Goal: Task Accomplishment & Management: Use online tool/utility

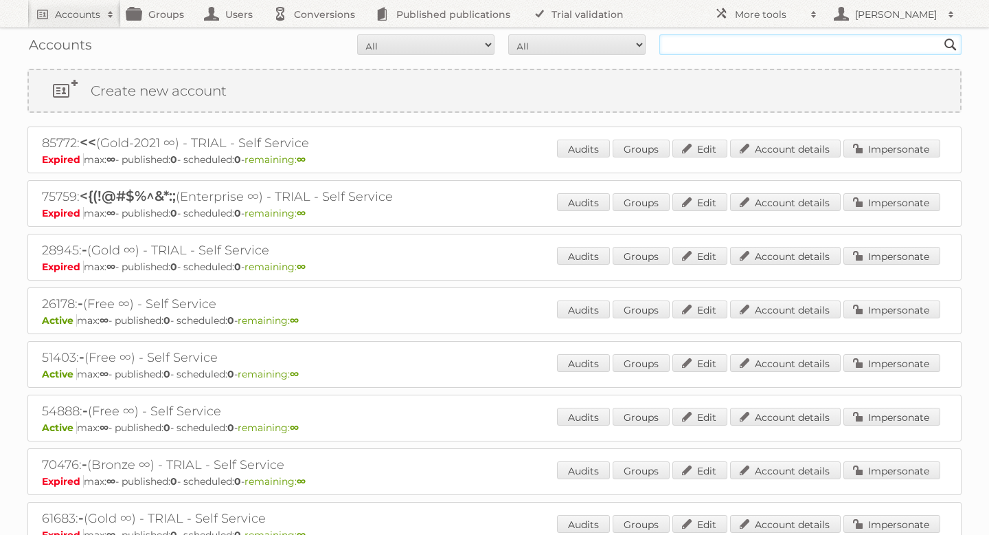
click at [764, 43] on input "text" at bounding box center [811, 44] width 302 height 21
type input "a"
type input "babypark"
click at [941, 34] on input "Search" at bounding box center [951, 44] width 21 height 21
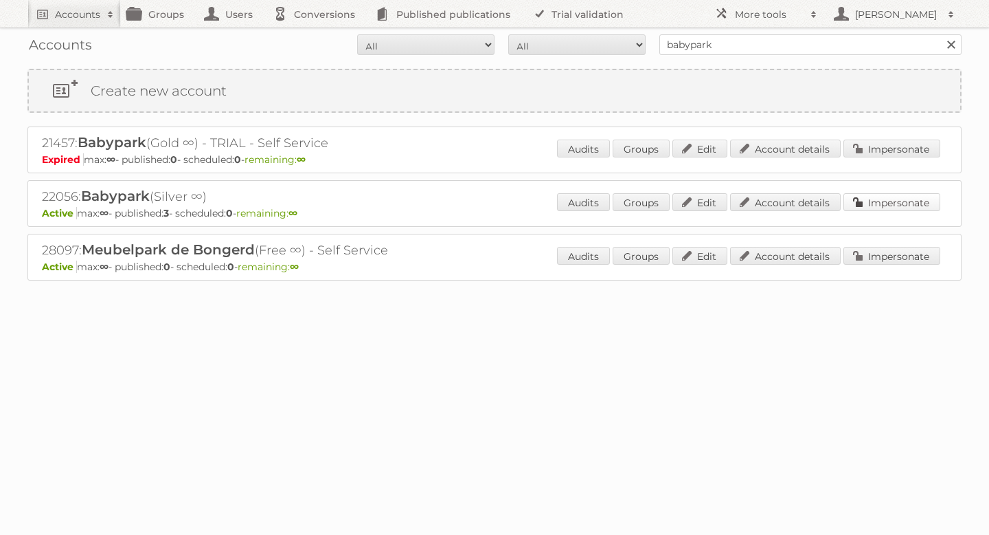
click at [880, 201] on link "Impersonate" at bounding box center [892, 202] width 97 height 18
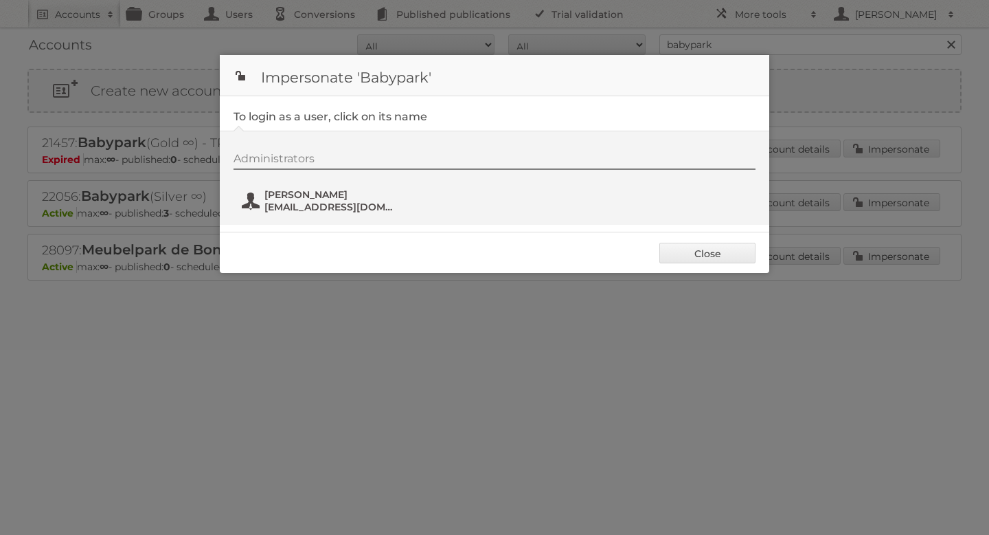
click at [275, 196] on span "Arie Timmer" at bounding box center [331, 194] width 133 height 12
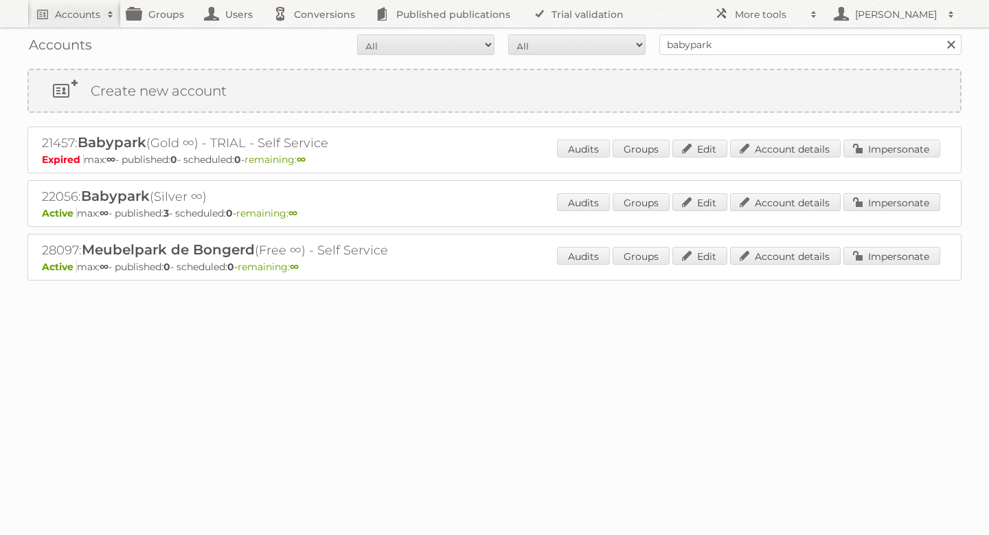
click at [770, 56] on div "Accounts All Active Expired Pending All Paid Trials Self service babypark Search" at bounding box center [494, 44] width 934 height 34
click at [756, 51] on input "babypark" at bounding box center [811, 44] width 302 height 21
type input "trendhopper"
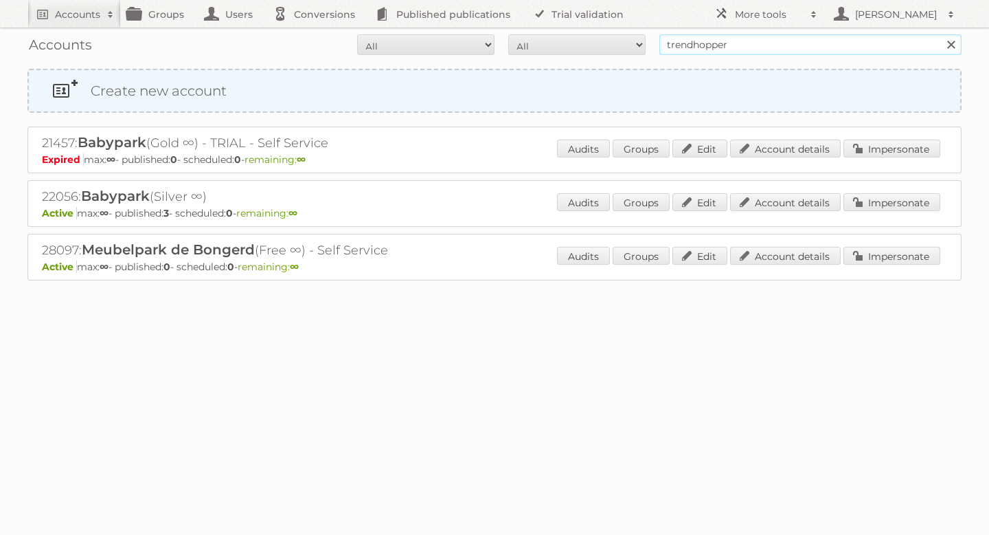
click at [941, 34] on input "Search" at bounding box center [951, 44] width 21 height 21
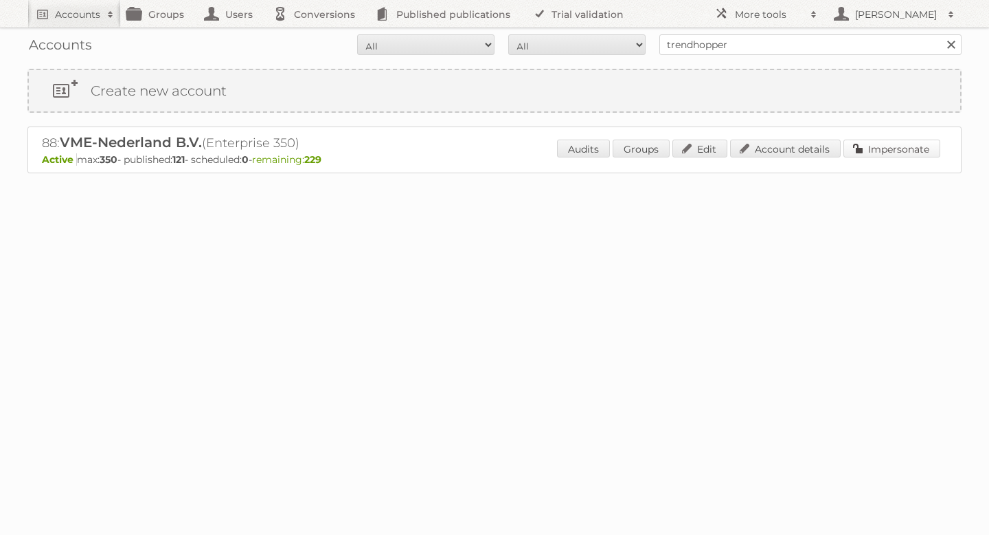
click at [888, 152] on link "Impersonate" at bounding box center [892, 148] width 97 height 18
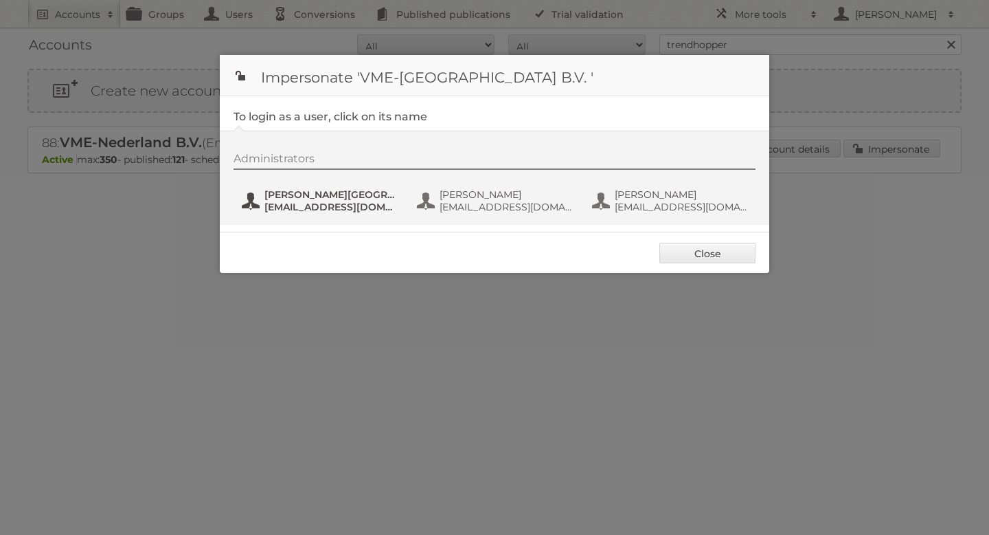
click at [363, 195] on span "Hilde van Oostende" at bounding box center [331, 194] width 133 height 12
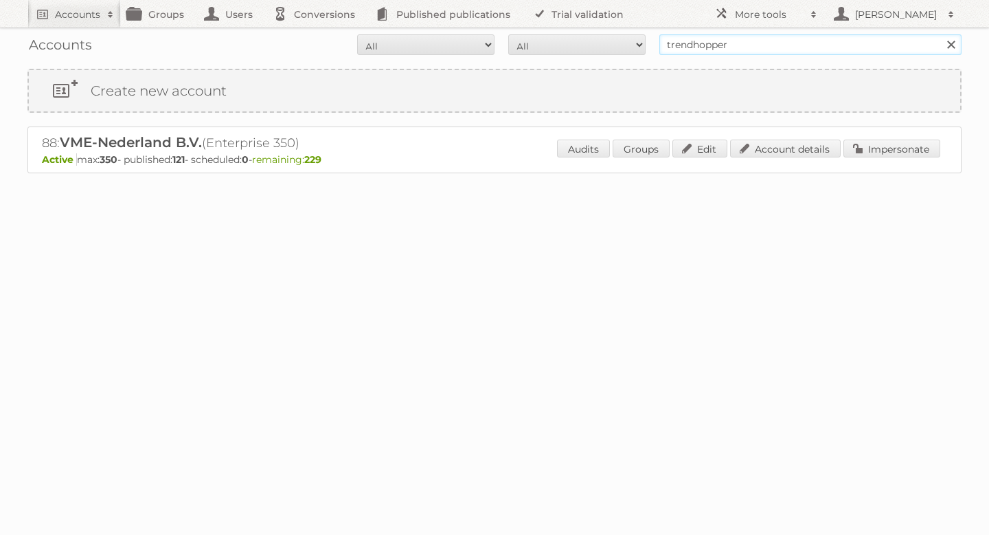
click at [712, 42] on input "trendhopper" at bounding box center [811, 44] width 302 height 21
type input "van asten"
click at [941, 34] on input "Search" at bounding box center [951, 44] width 21 height 21
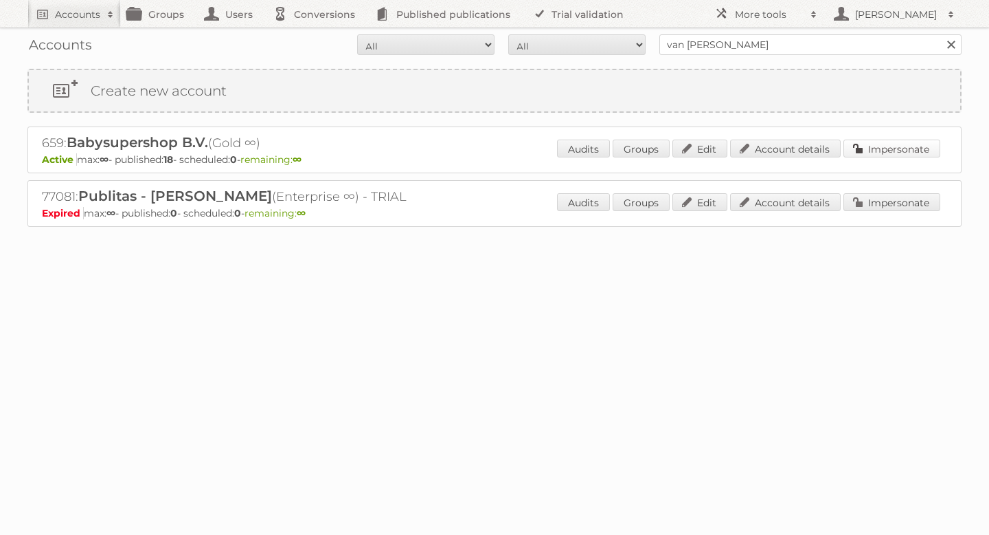
click at [882, 153] on link "Impersonate" at bounding box center [892, 148] width 97 height 18
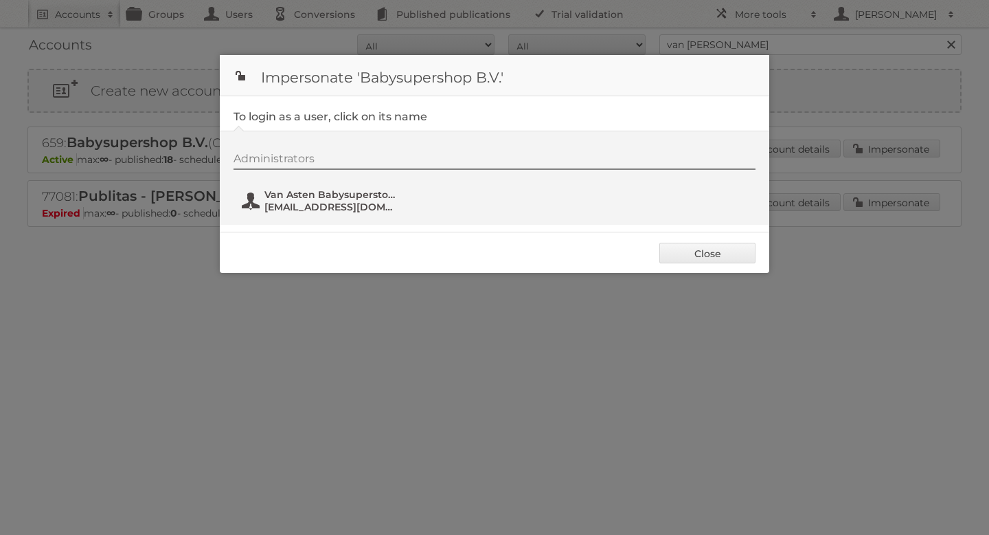
click at [348, 205] on span "vanastenpdk@gmail.com" at bounding box center [331, 207] width 133 height 12
